Goal: Task Accomplishment & Management: Manage account settings

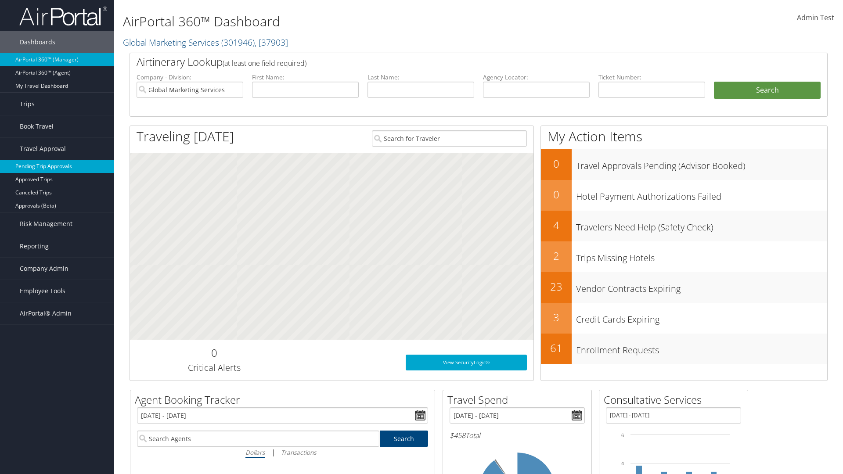
click at [57, 166] on link "Pending Trip Approvals" at bounding box center [57, 166] width 114 height 13
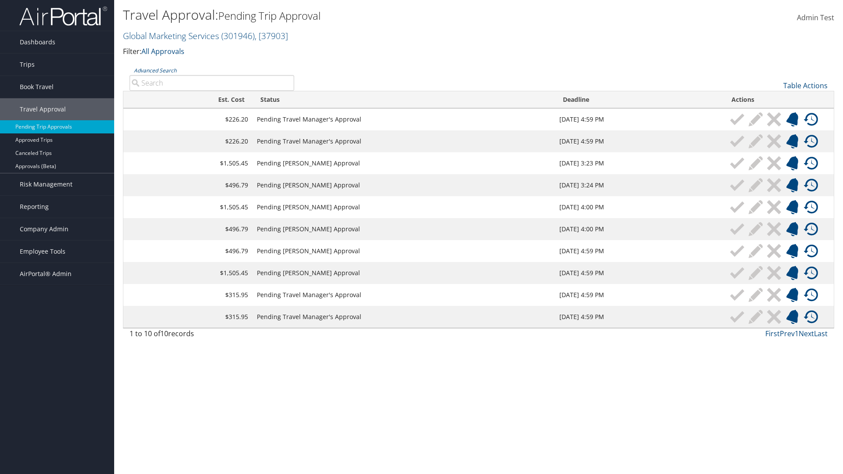
click at [155, 70] on link "Advanced Search" at bounding box center [155, 70] width 43 height 7
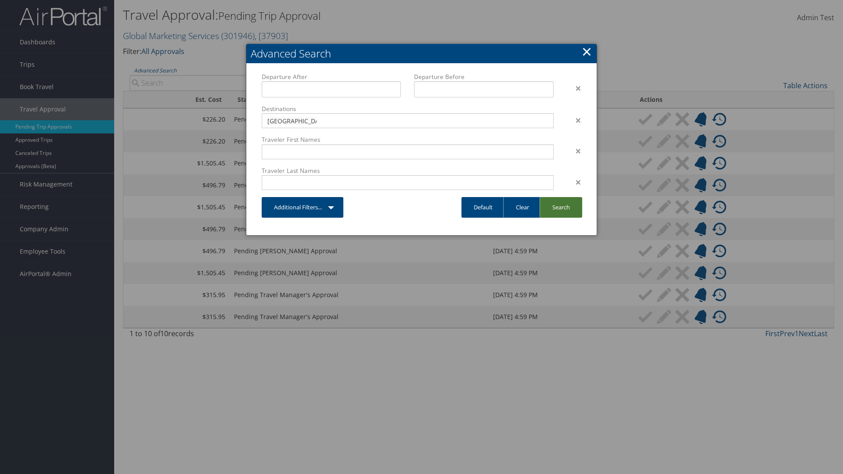
type input "[GEOGRAPHIC_DATA]"
click at [561, 207] on link "Search" at bounding box center [560, 207] width 43 height 21
type input "[GEOGRAPHIC_DATA]"
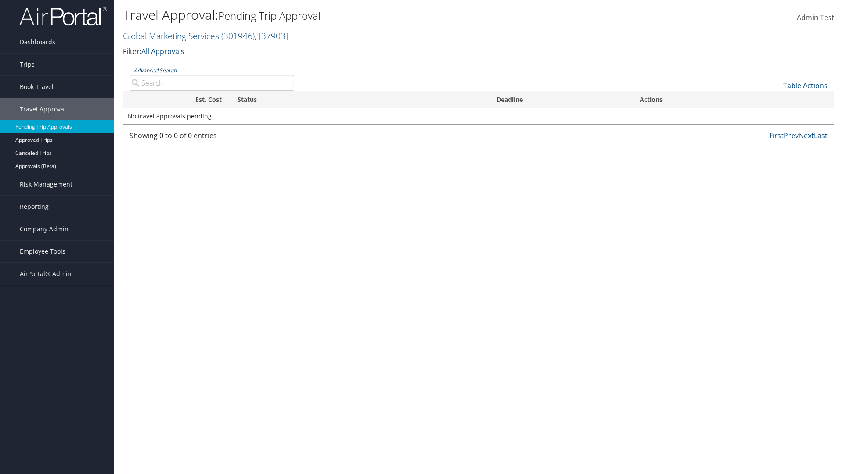
click at [155, 70] on link "Advanced Search" at bounding box center [155, 70] width 43 height 7
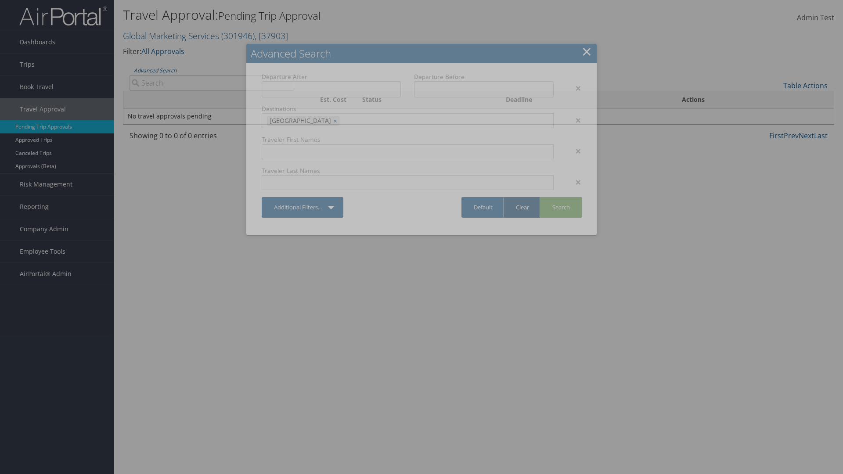
click at [522, 207] on link "Clear" at bounding box center [522, 207] width 38 height 21
click at [586, 51] on link "×" at bounding box center [587, 52] width 10 height 18
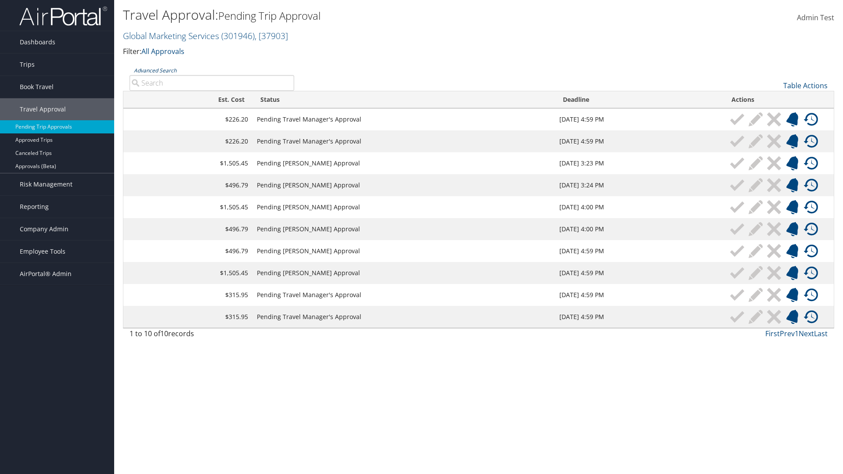
click at [155, 70] on link "Advanced Search" at bounding box center [155, 70] width 43 height 7
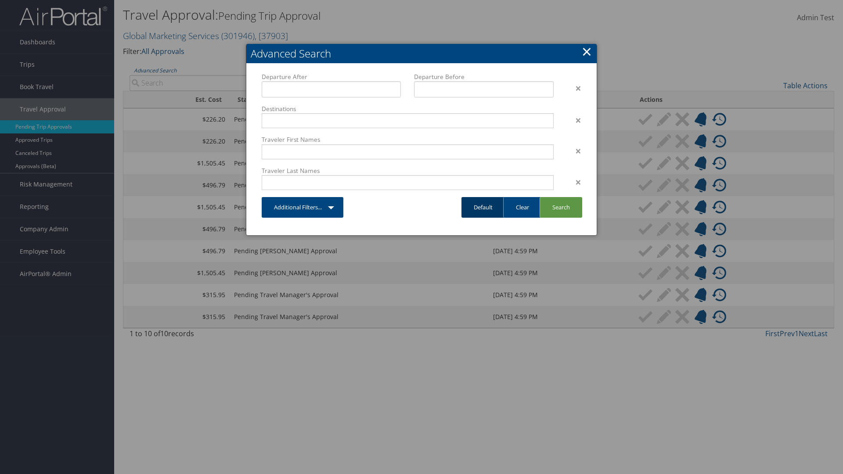
click at [483, 207] on link "Default" at bounding box center [482, 207] width 43 height 21
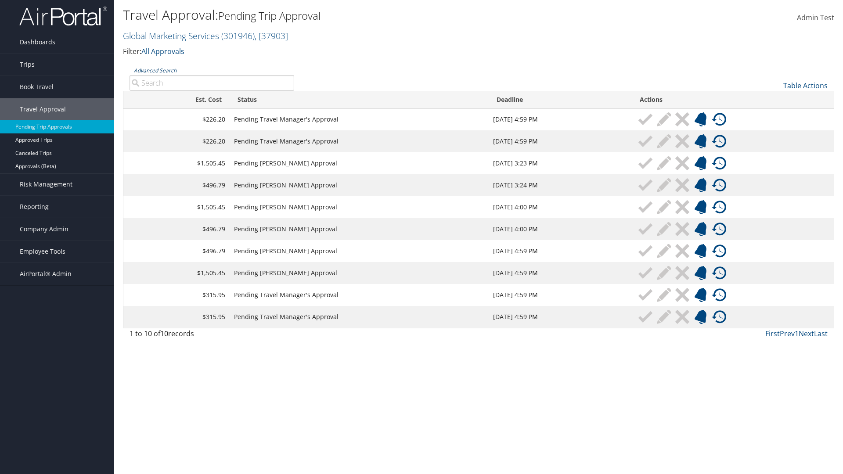
click at [155, 70] on link "Advanced Search" at bounding box center [155, 70] width 43 height 7
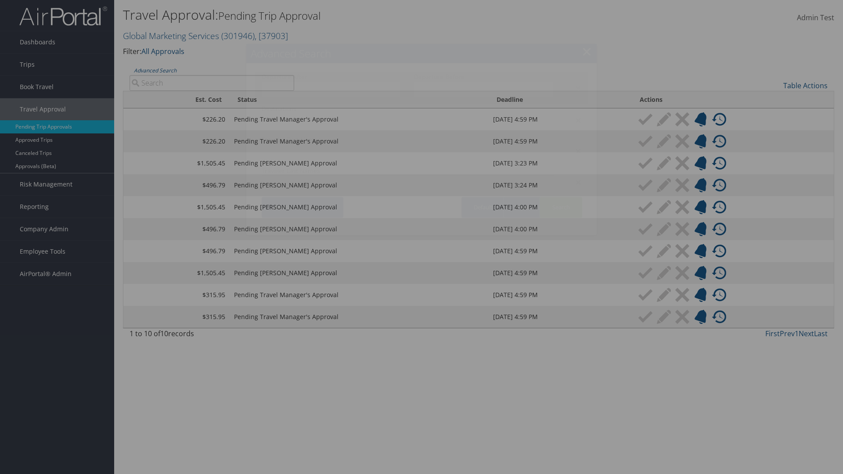
click at [574, 88] on div "×" at bounding box center [574, 88] width 28 height 11
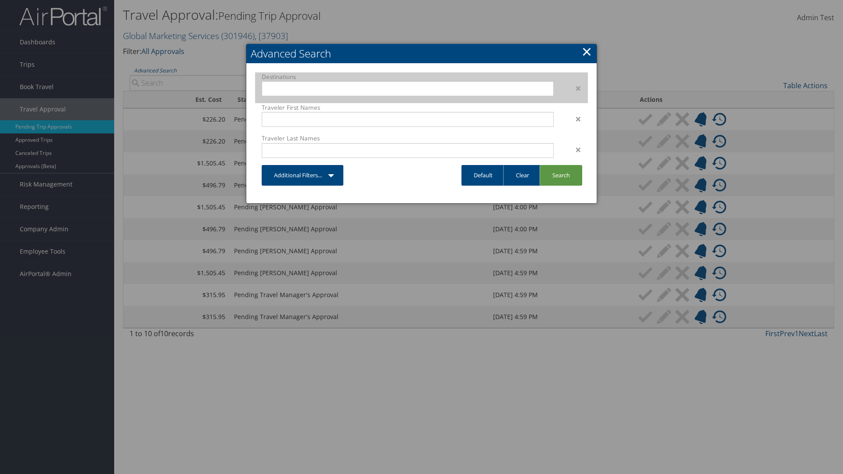
click at [574, 88] on div "×" at bounding box center [574, 88] width 28 height 11
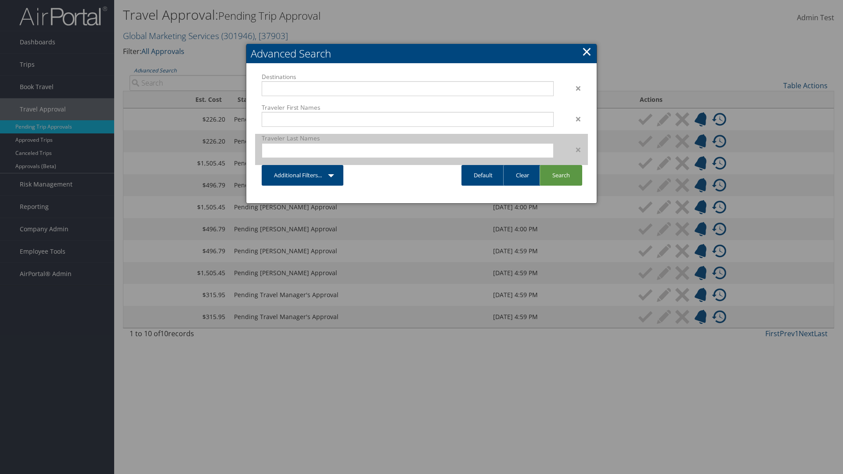
click at [574, 144] on div "×" at bounding box center [574, 149] width 28 height 11
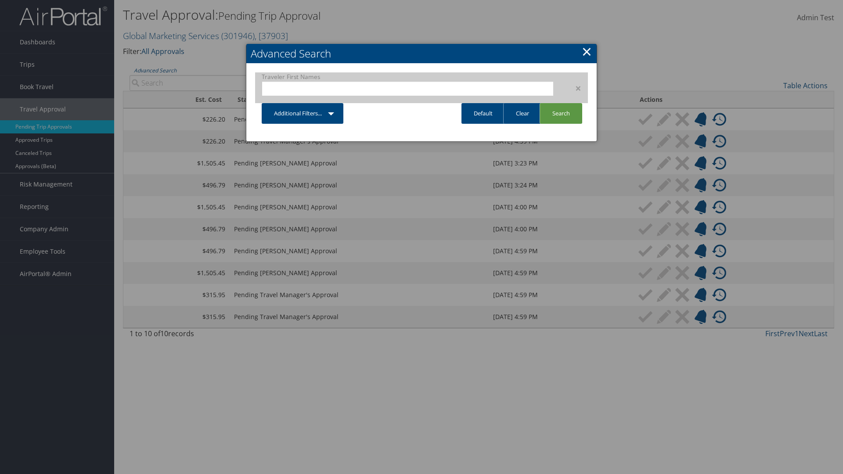
click at [574, 88] on div "×" at bounding box center [574, 88] width 28 height 11
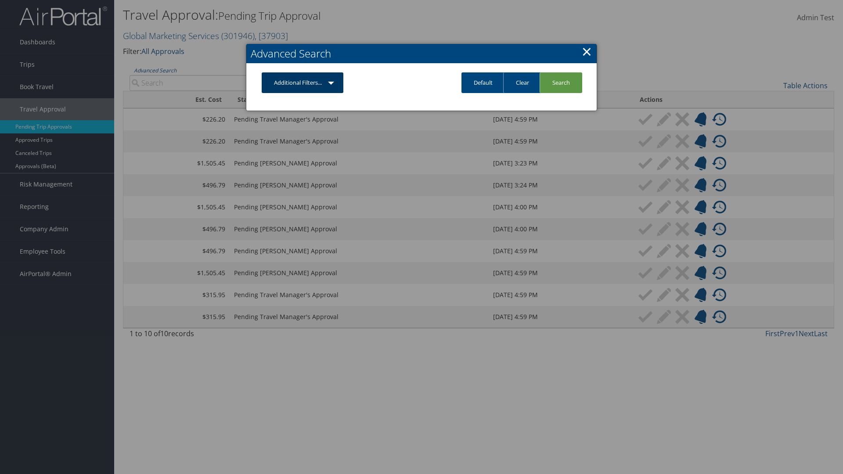
click at [338, 87] on link "Additional Filters..." at bounding box center [303, 82] width 82 height 21
